Goal: Use online tool/utility: Use online tool/utility

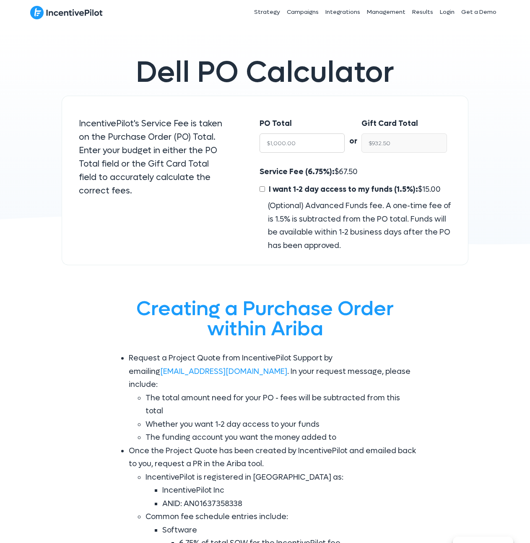
click at [304, 140] on input "$1,000.00" at bounding box center [303, 142] width 86 height 19
type input "$1"
type input "$0.93"
type input "$10"
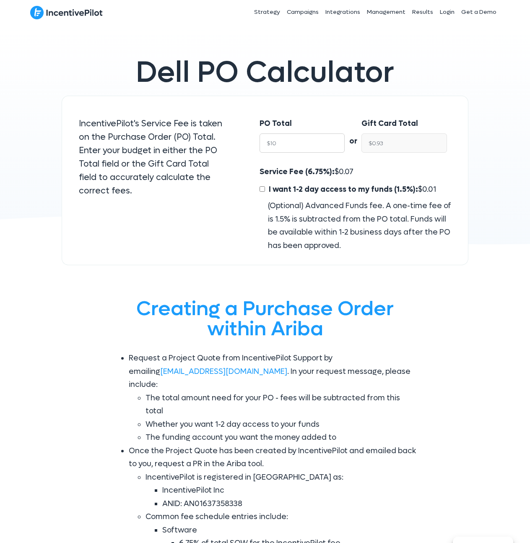
type input "$9.32"
type input "$100"
type input "$93.25"
type input "$1000"
type input "$932.50"
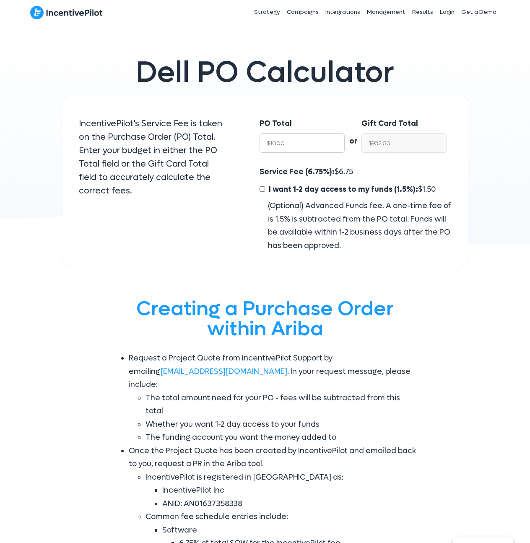
type input "$10000"
type input "$9,325.00"
click at [421, 138] on input "$9,325.00" at bounding box center [405, 142] width 86 height 19
click at [416, 141] on input "$9,325.00" at bounding box center [405, 142] width 86 height 19
type input "$10,000.00"
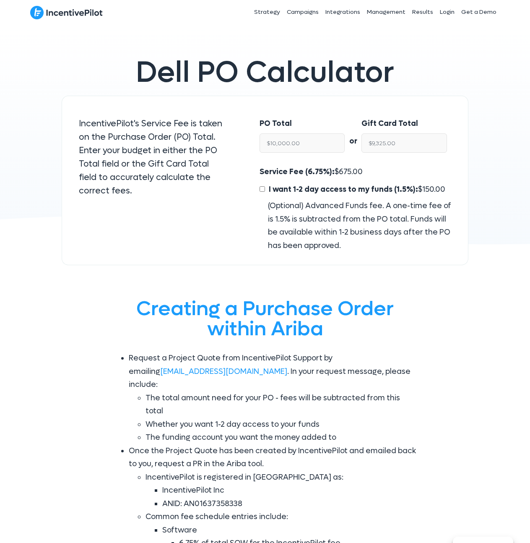
click at [350, 172] on span "675.00" at bounding box center [351, 172] width 24 height 10
click at [350, 171] on span "675.00" at bounding box center [351, 172] width 24 height 10
copy span "675.00"
